Goal: Transaction & Acquisition: Purchase product/service

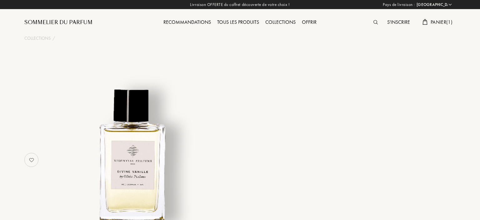
select select "FR"
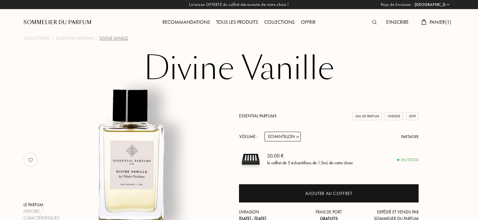
click at [442, 25] on span "Panier ( 1 )" at bounding box center [441, 22] width 22 height 7
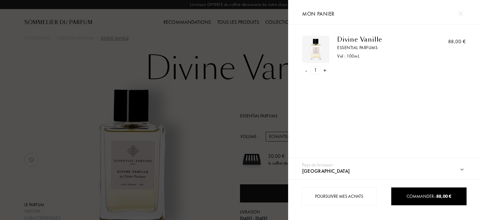
click at [374, 38] on div "Divine Vanille" at bounding box center [381, 40] width 88 height 8
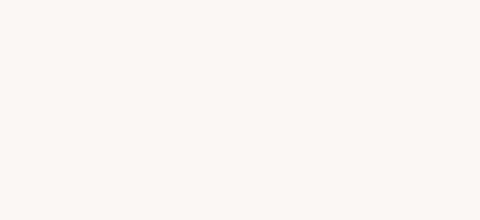
select select "FR"
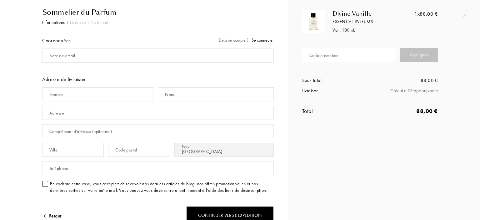
scroll to position [9, 0]
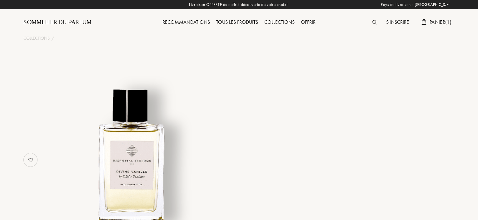
select select "FR"
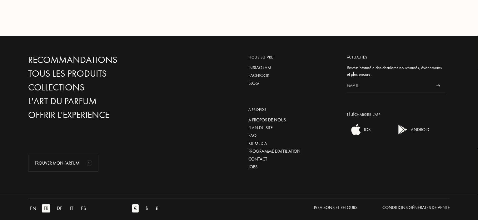
scroll to position [1124, 0]
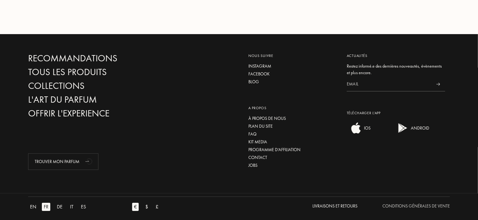
click at [420, 203] on div "Conditions Générales de Vente" at bounding box center [417, 206] width 68 height 7
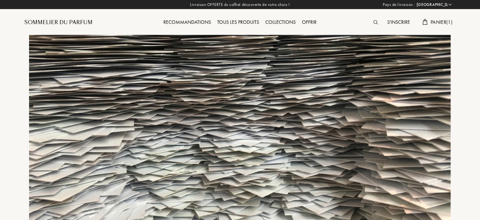
select select "FR"
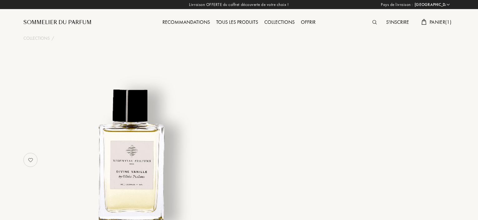
select select "FR"
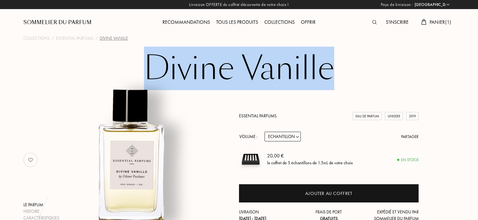
drag, startPoint x: 337, startPoint y: 72, endPoint x: 142, endPoint y: 68, distance: 195.1
click at [131, 68] on h1 "Divine Vanille" at bounding box center [239, 68] width 313 height 34
